Goal: Information Seeking & Learning: Learn about a topic

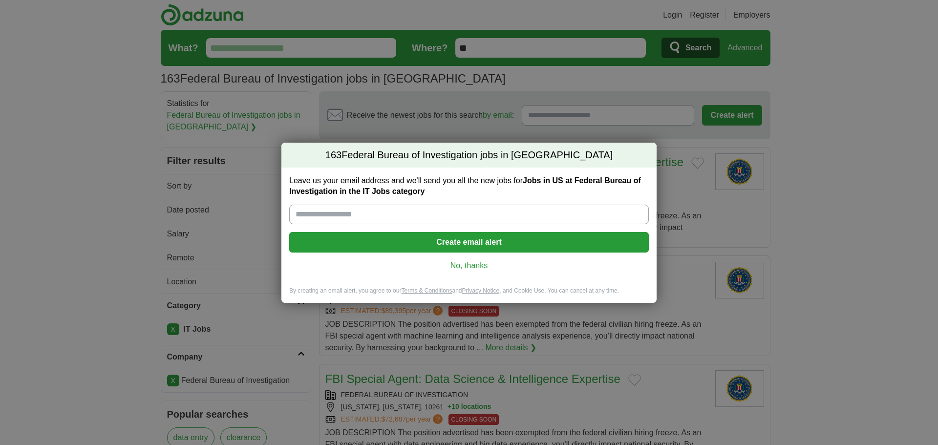
click at [449, 261] on link "No, thanks" at bounding box center [469, 265] width 344 height 11
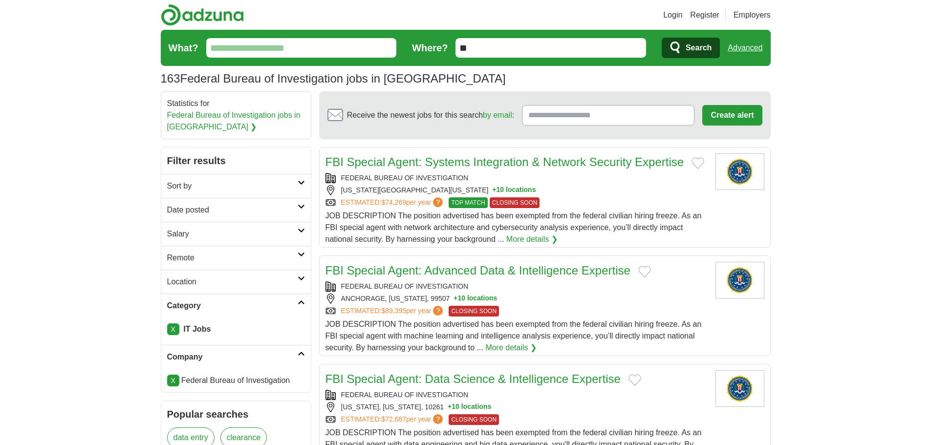
click at [230, 280] on h2 "Location" at bounding box center [232, 282] width 130 height 12
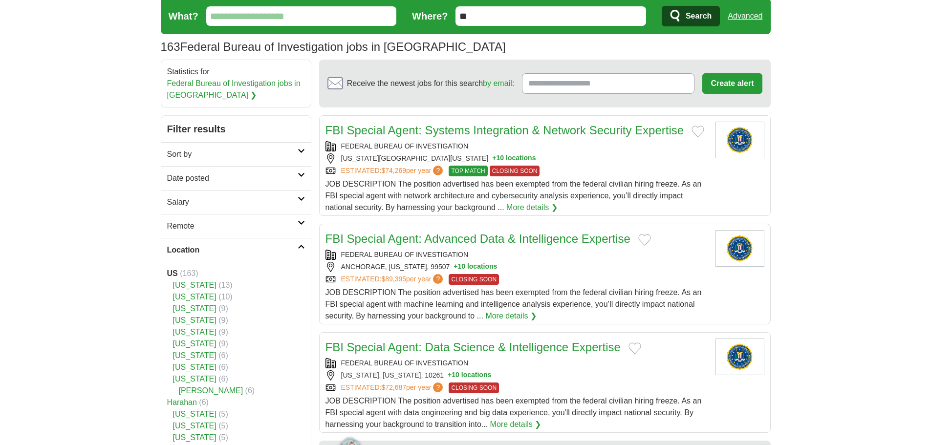
scroll to position [49, 0]
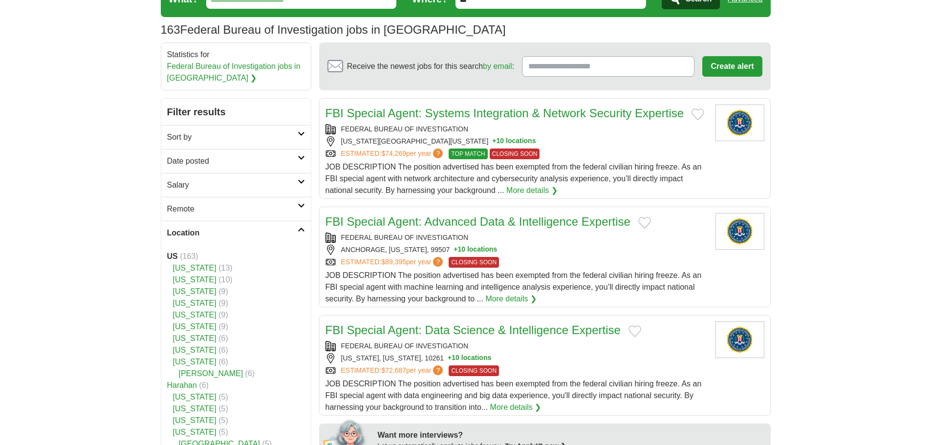
click at [192, 269] on link "[US_STATE]" at bounding box center [194, 268] width 43 height 8
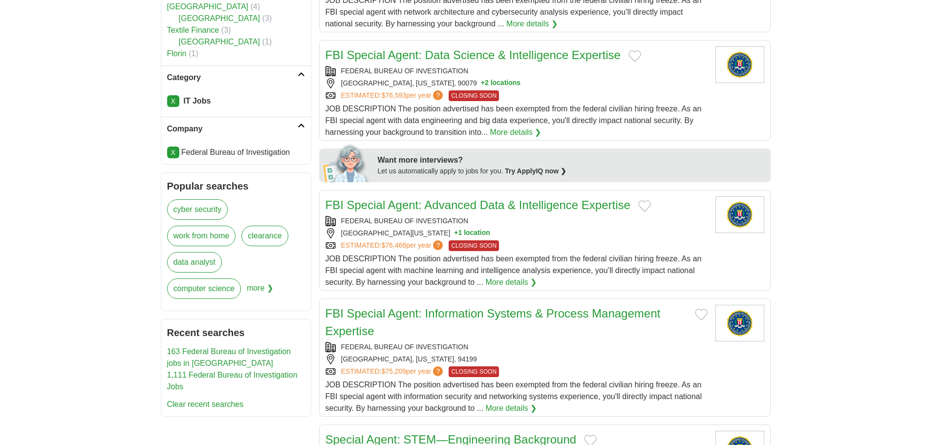
scroll to position [293, 0]
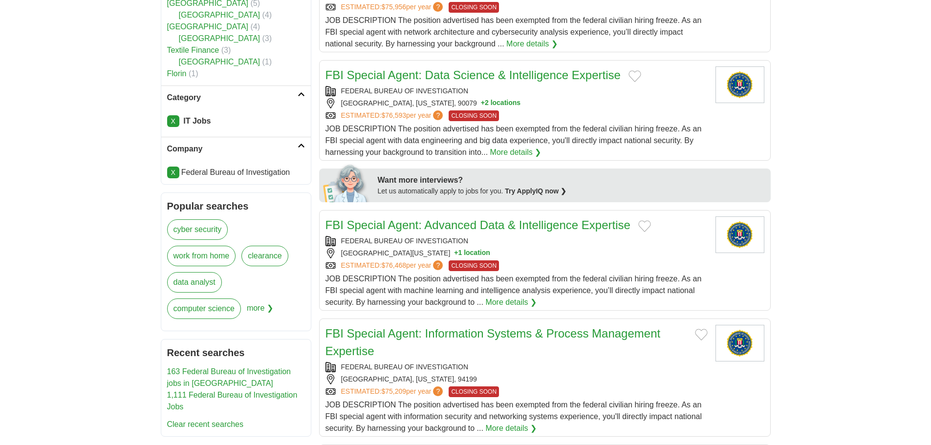
click at [176, 115] on link "X" at bounding box center [173, 121] width 12 height 12
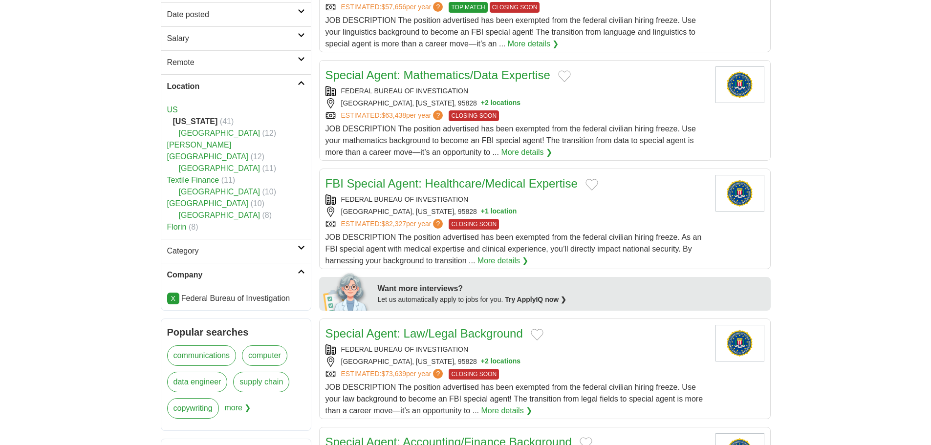
click at [196, 227] on div "US [US_STATE] (41) [GEOGRAPHIC_DATA] (12) [PERSON_NAME][GEOGRAPHIC_DATA] (12) […" at bounding box center [236, 168] width 150 height 141
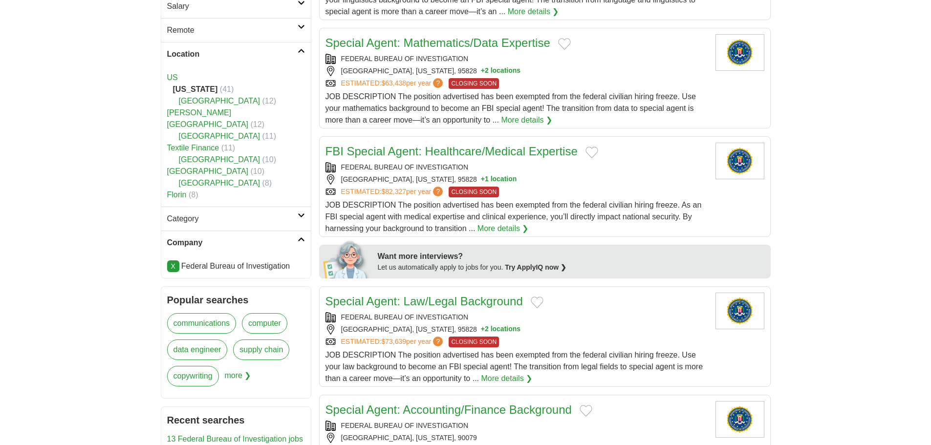
scroll to position [244, 0]
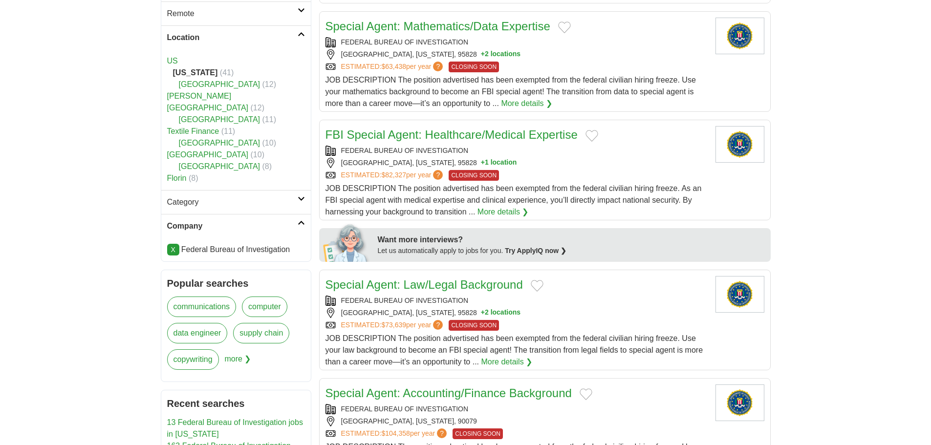
click at [195, 196] on h2 "Category" at bounding box center [232, 202] width 130 height 12
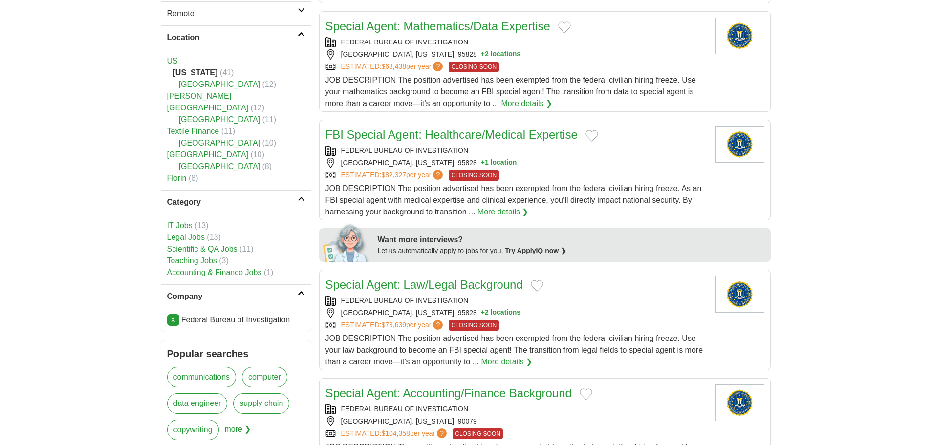
click at [194, 245] on link "Scientific & QA Jobs" at bounding box center [202, 249] width 70 height 8
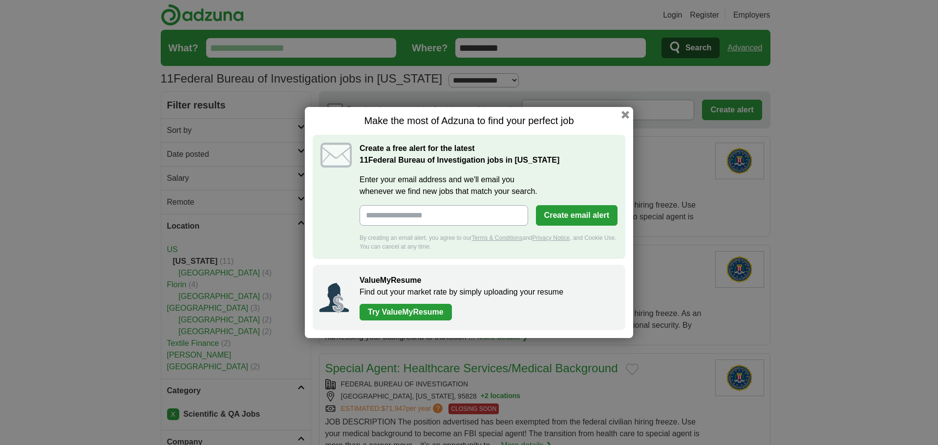
click at [618, 112] on div "Make the most of Adzuna to find your perfect job Create a free alert for the la…" at bounding box center [469, 222] width 328 height 231
click at [624, 113] on button "button" at bounding box center [625, 114] width 11 height 11
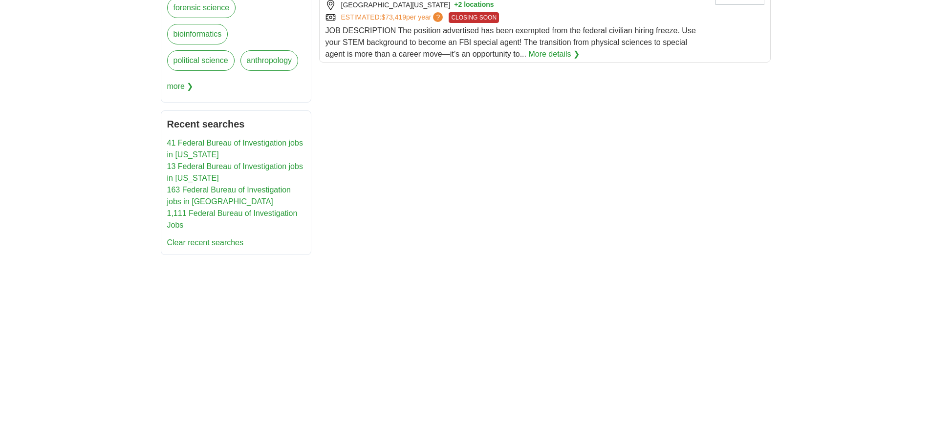
scroll to position [537, 0]
